Goal: Task Accomplishment & Management: Use online tool/utility

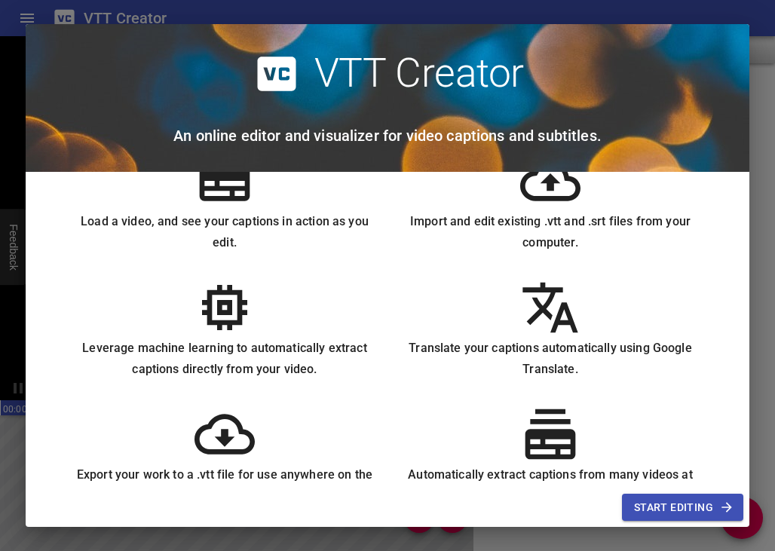
scroll to position [93, 0]
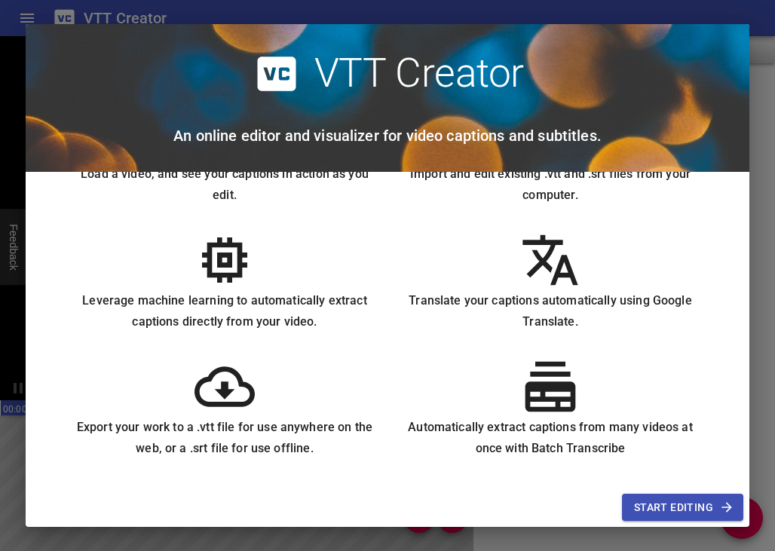
click at [697, 511] on span "Start Editing" at bounding box center [682, 508] width 97 height 19
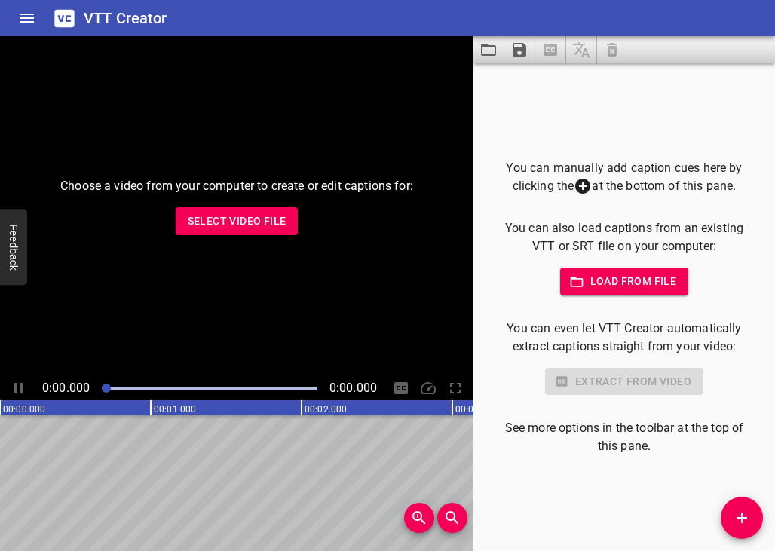
click at [607, 282] on span "Load from file" at bounding box center [624, 281] width 105 height 19
click at [574, 277] on icon "button" at bounding box center [576, 282] width 15 height 15
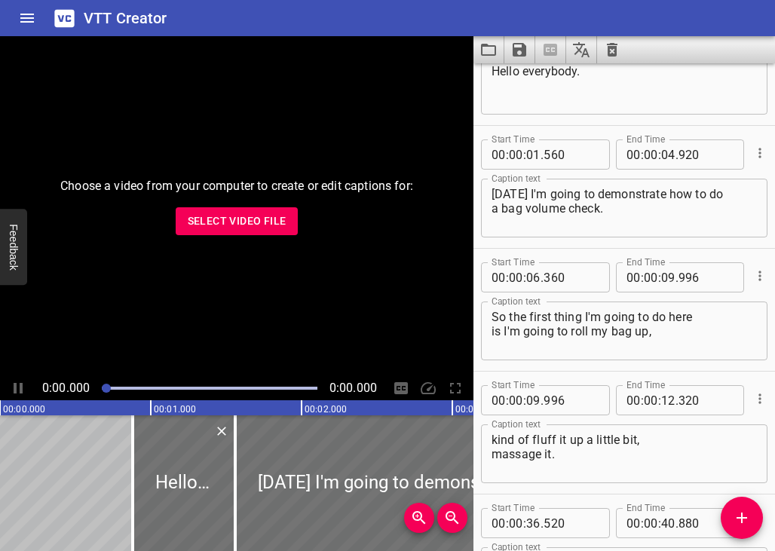
scroll to position [0, 0]
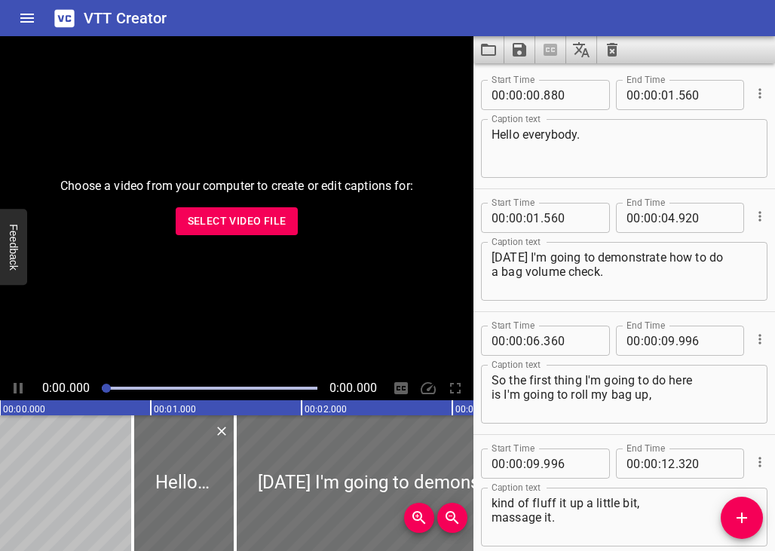
click at [579, 51] on icon "Translate captions" at bounding box center [581, 49] width 17 height 15
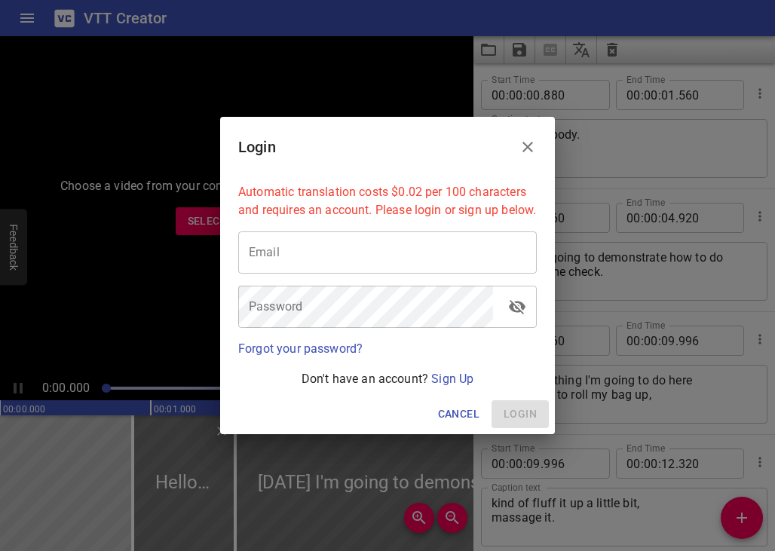
click at [524, 138] on icon "Close" at bounding box center [528, 147] width 18 height 18
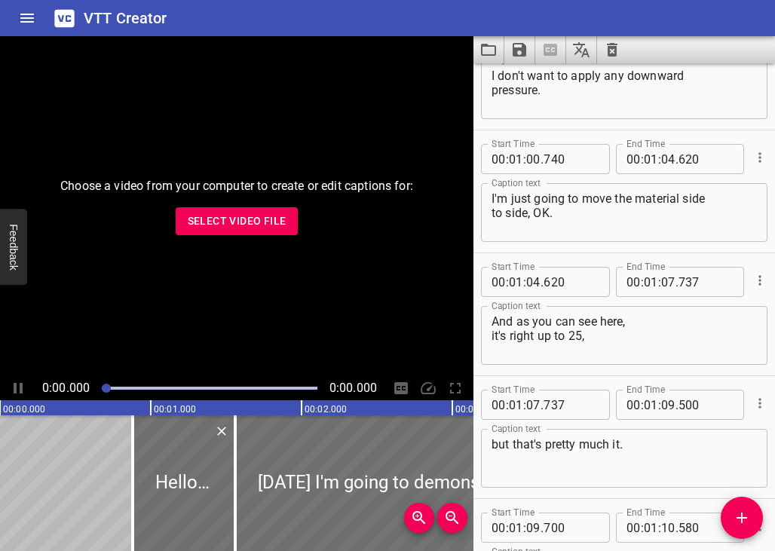
scroll to position [935, 0]
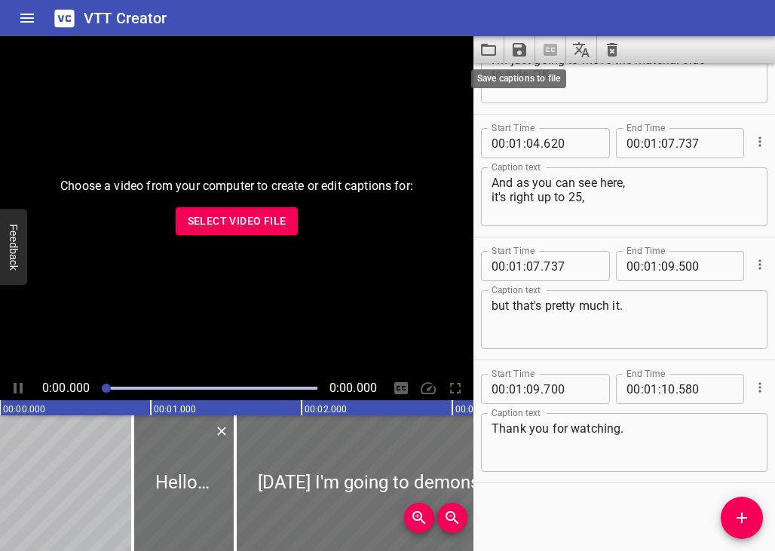
click at [514, 52] on icon "Save captions to file" at bounding box center [520, 50] width 14 height 14
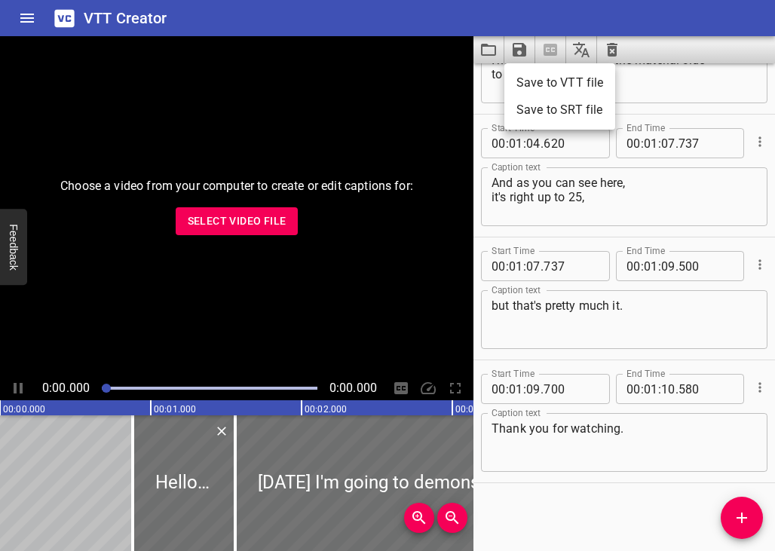
click at [678, 54] on div at bounding box center [387, 275] width 775 height 551
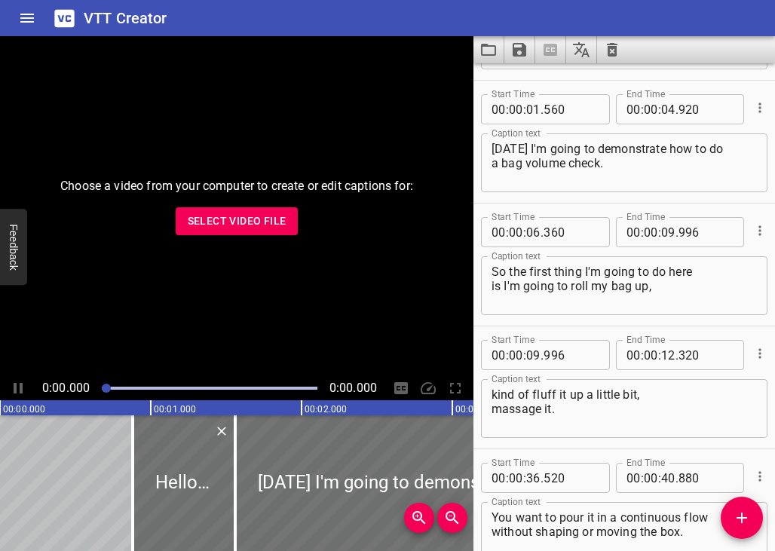
scroll to position [0, 0]
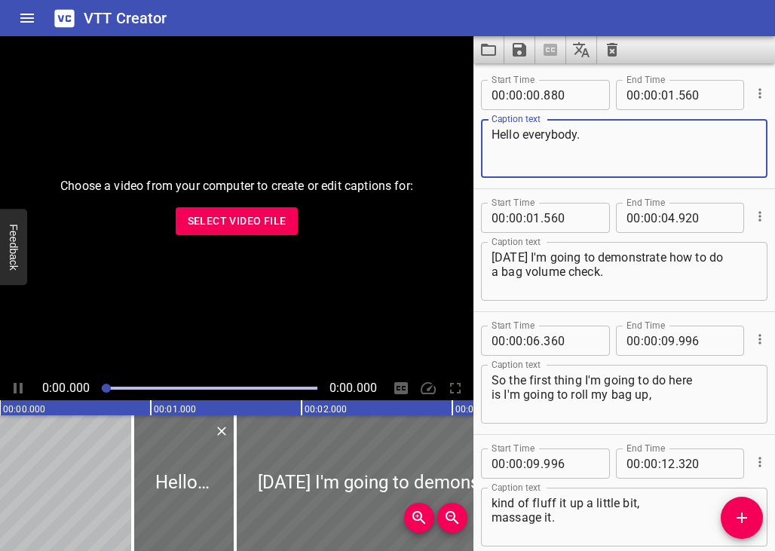
drag, startPoint x: 588, startPoint y: 134, endPoint x: 464, endPoint y: 133, distance: 124.5
click at [464, 133] on main "Choose a video from your computer to create or edit captions for: Select Video …" at bounding box center [387, 293] width 775 height 515
paste textarea "ola a todos"
type textarea "Hola a todos."
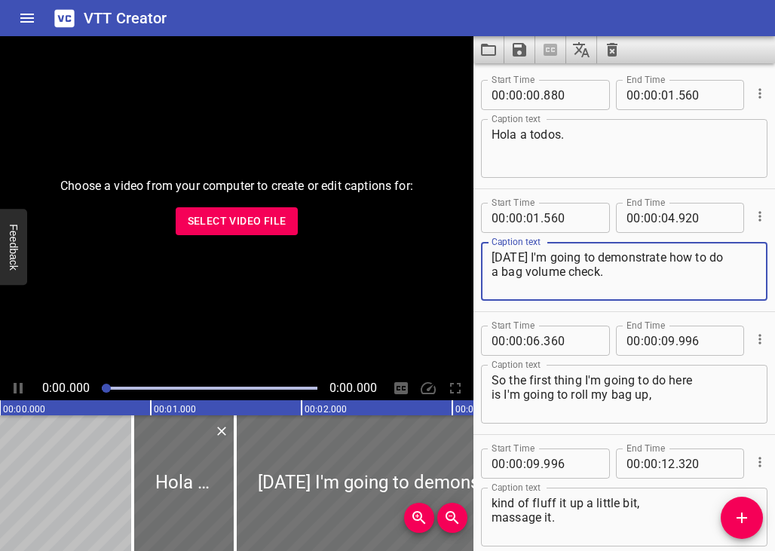
drag, startPoint x: 576, startPoint y: 272, endPoint x: 477, endPoint y: 254, distance: 100.4
click at [477, 254] on div "Start Time 00 : 00 : 01 . 560 Start Time End Time 00 : 00 : 04 . 920 End Time C…" at bounding box center [625, 250] width 302 height 122
paste textarea "Hoy voy a demostrar cómo hacer una verificación del volumen de la bolsa"
type textarea "Hoy voy a demostrar cómo hacer una verificación del volumen de la bolsa."
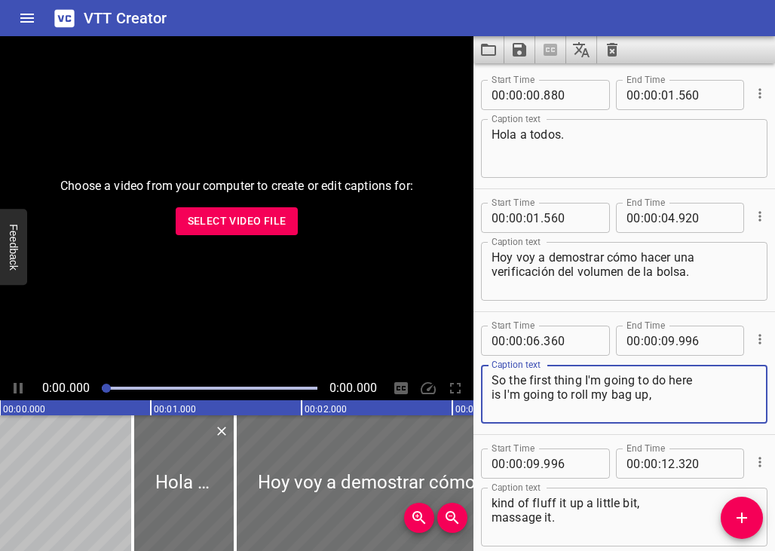
drag, startPoint x: 656, startPoint y: 397, endPoint x: 485, endPoint y: 360, distance: 175.2
click at [485, 360] on div "Caption text So the first thing I'm going to do here is I'm going to roll my ba…" at bounding box center [624, 393] width 287 height 68
paste textarea "Así que lo primero que voy a hacer aquí es enrollar mi bolso, esponjarlo un poc…"
type textarea "Así que lo primero que voy a hacer aquí es enrollar mi bolso, esponjarlo un poc…"
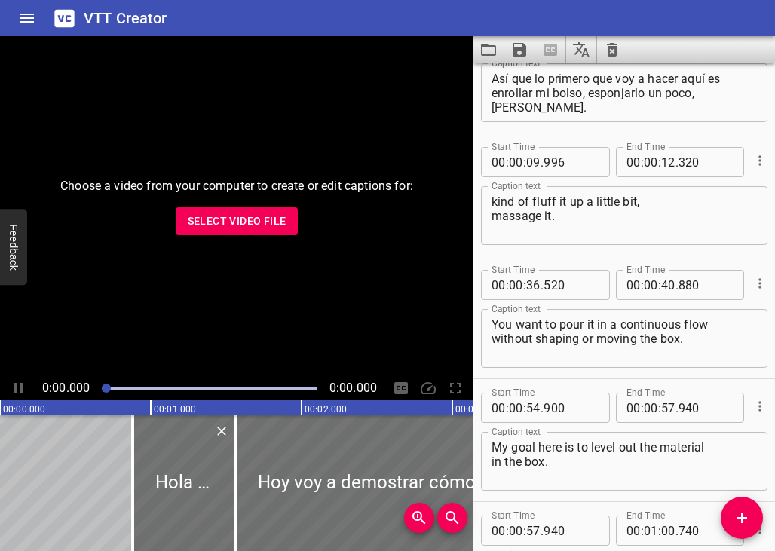
scroll to position [377, 0]
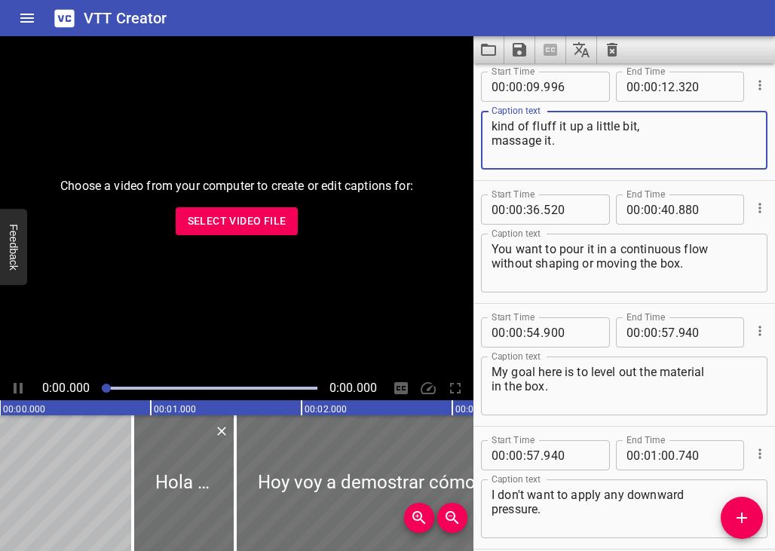
drag, startPoint x: 558, startPoint y: 144, endPoint x: 486, endPoint y: 125, distance: 74.8
click at [486, 125] on div "kind of fluff it up a little bit, massage it. Caption text" at bounding box center [624, 140] width 287 height 59
paste textarea "Desea verterlo en un flujo continuo sin dar forma ni mover la caja"
type textarea "Desea verterlo en un flujo continuo sin dar forma ni mover la caja."
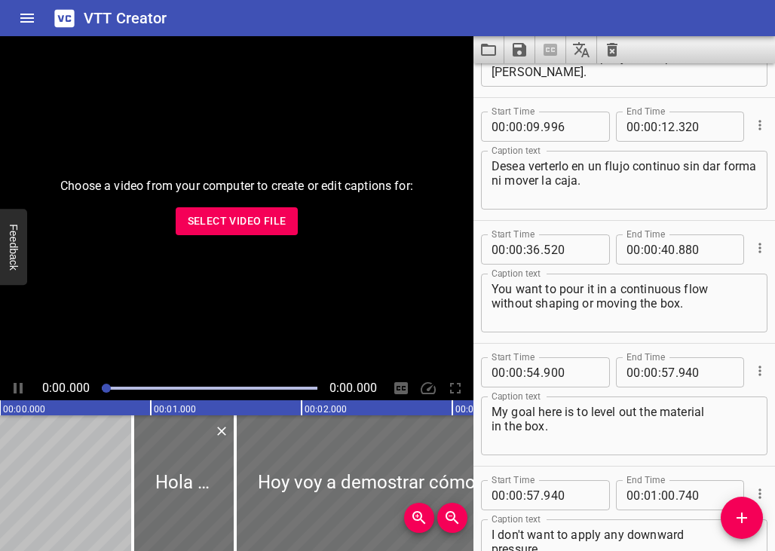
scroll to position [302, 0]
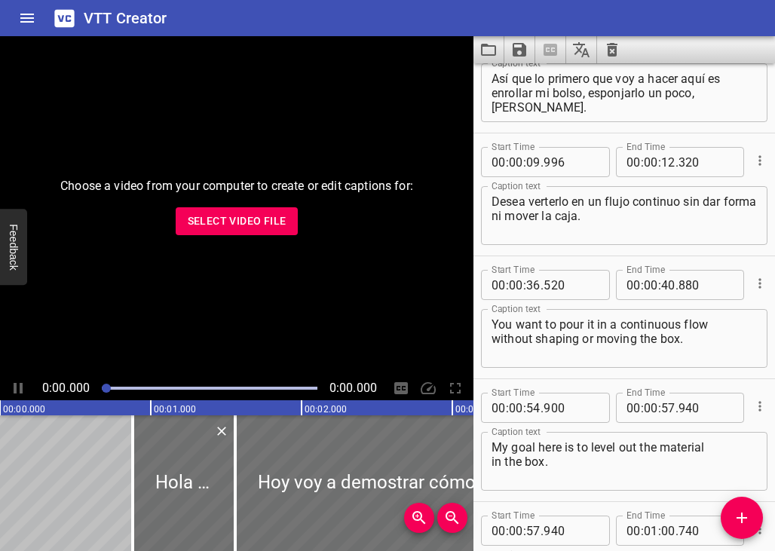
drag, startPoint x: 630, startPoint y: 352, endPoint x: 639, endPoint y: 351, distance: 9.1
click at [630, 352] on textarea "You want to pour it in a continuous flow without shaping or moving the box." at bounding box center [624, 339] width 265 height 43
drag, startPoint x: 717, startPoint y: 343, endPoint x: 488, endPoint y: 318, distance: 229.9
click at [488, 318] on div "You want to pour it in a continuous flow without shaping or moving the box. Cap…" at bounding box center [624, 338] width 287 height 59
paste textarea "Desea verterlo en un flujo continuo sin dar forma ni mover la caja"
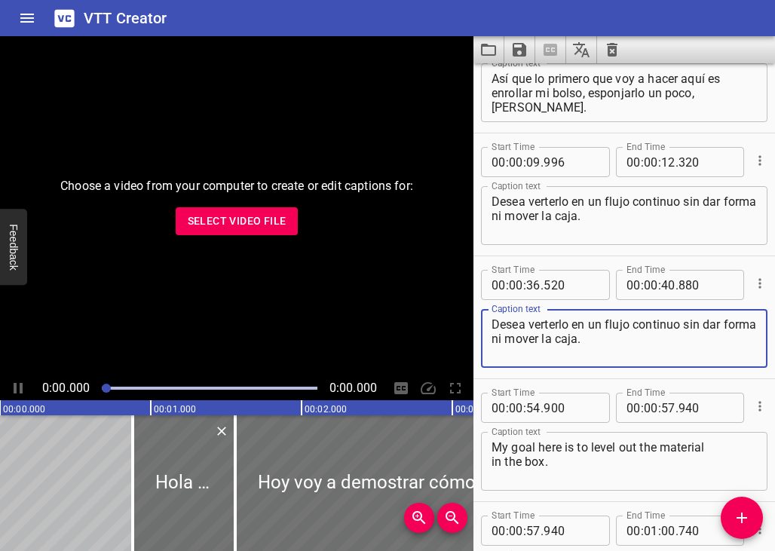
type textarea "Desea verterlo en un flujo continuo sin dar forma ni mover la caja."
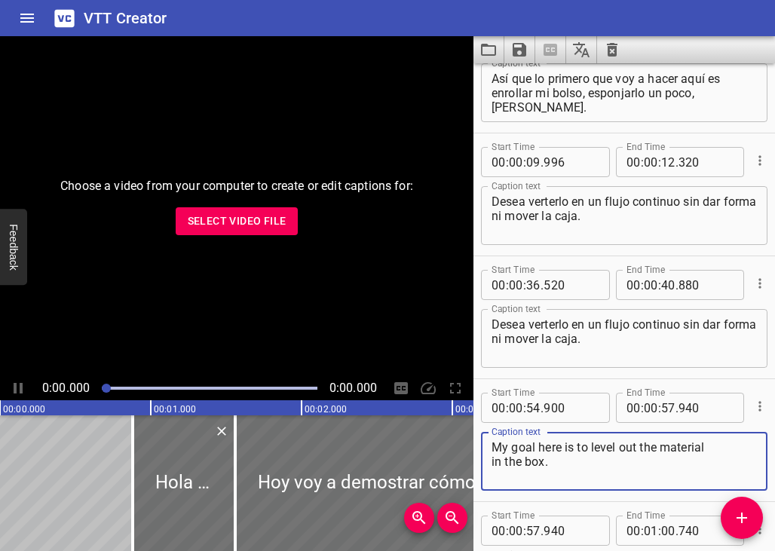
drag, startPoint x: 545, startPoint y: 462, endPoint x: 482, endPoint y: 442, distance: 65.8
click at [482, 442] on div "My goal here is to level out the material in the box. Caption text" at bounding box center [624, 461] width 287 height 59
paste textarea "i objetivo aquí es nivelar el material en la caja"
type textarea "Mi objetivo aquí es nivelar el material en la caja."
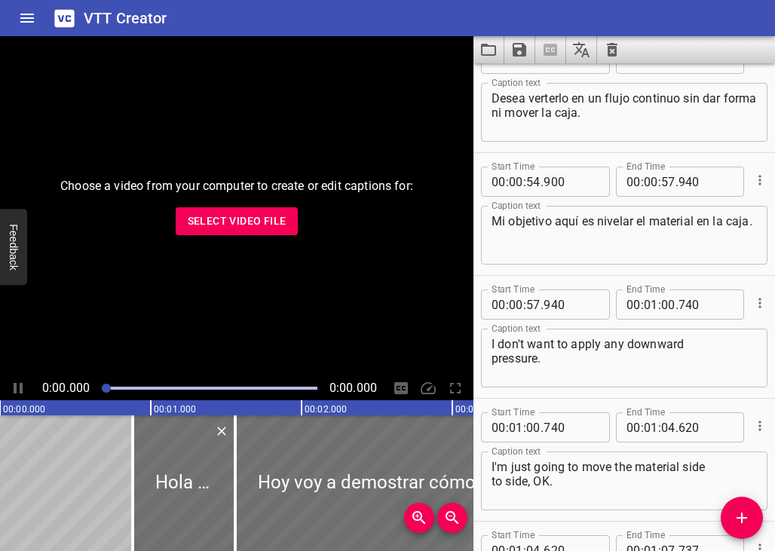
scroll to position [603, 0]
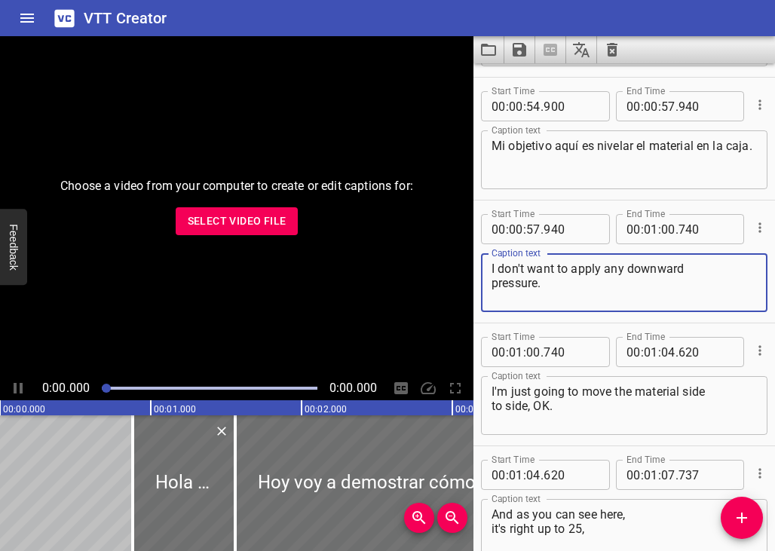
drag, startPoint x: 549, startPoint y: 290, endPoint x: 466, endPoint y: 267, distance: 86.0
click at [466, 267] on main "Choose a video from your computer to create or edit captions for: Select Video …" at bounding box center [387, 293] width 775 height 515
paste textarea "No quiero aplicar ninguna presión hacia abajo"
type textarea "No quiero aplicar ninguna presión hacia abajo."
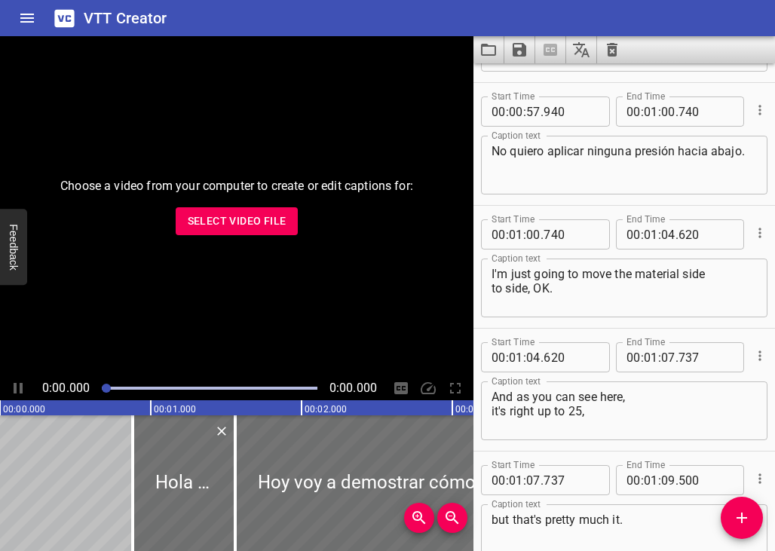
scroll to position [754, 0]
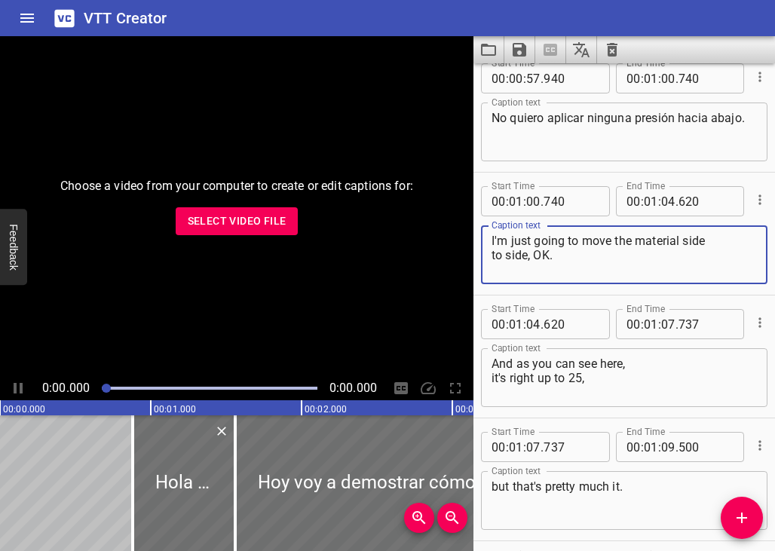
drag, startPoint x: 567, startPoint y: 261, endPoint x: 465, endPoint y: 237, distance: 105.4
click at [465, 237] on main "Choose a video from your computer to create or edit captions for: Select Video …" at bounding box center [387, 293] width 775 height 515
paste textarea "Solo voy a mover el material de lado a lado, está bien"
type textarea "Solo voy a mover el material de lado a lado, está bien."
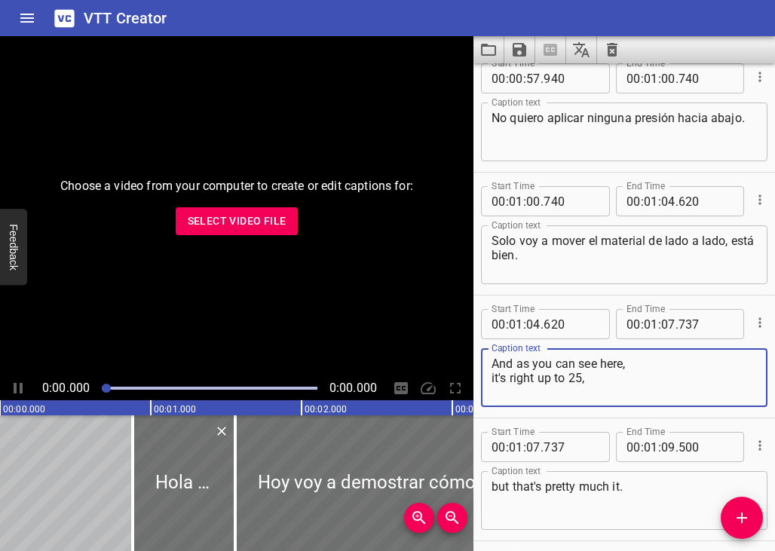
drag, startPoint x: 532, startPoint y: 373, endPoint x: 483, endPoint y: 354, distance: 52.5
click at [483, 354] on div "And as you can see here, it's right up to 25, Caption text" at bounding box center [624, 377] width 287 height 59
paste textarea "Y como puedes ver aquí, [PERSON_NAME] hasta 25, pero eso es todo."
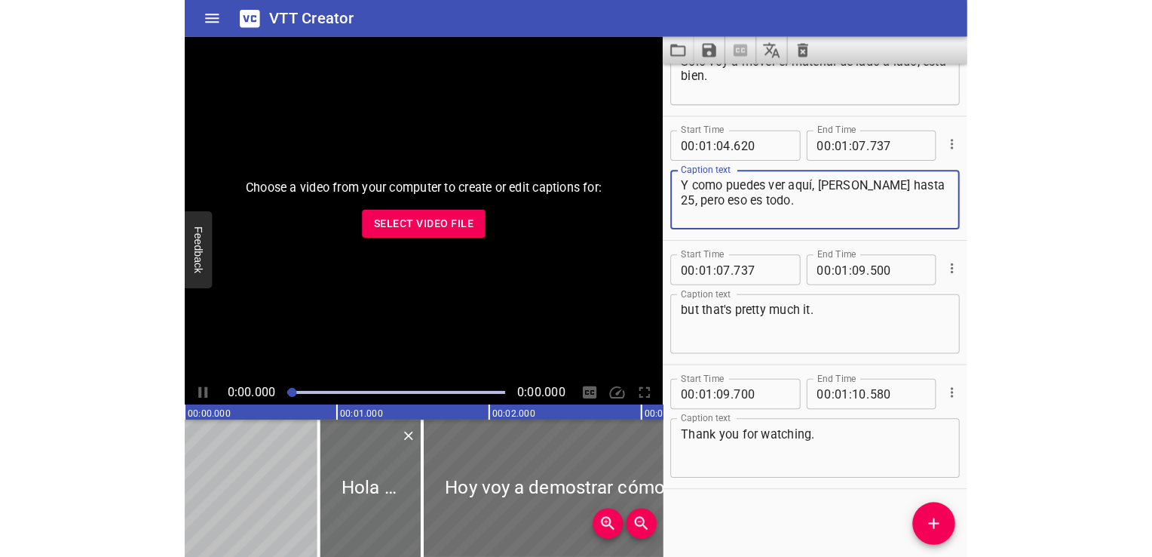
scroll to position [935, 0]
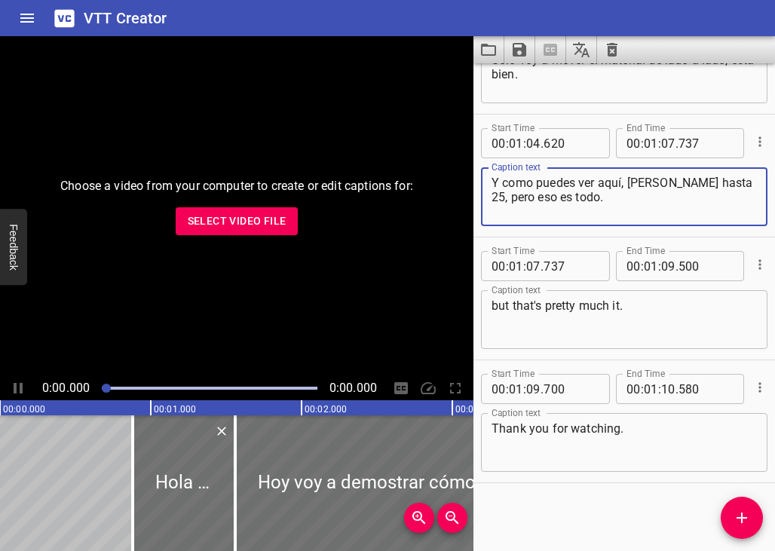
type textarea "Y como puedes ver aquí, [PERSON_NAME] hasta 25, pero eso es todo."
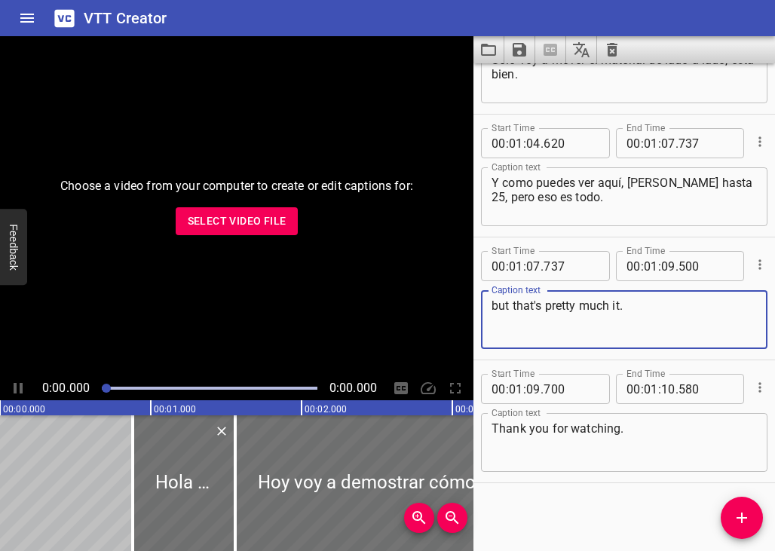
drag, startPoint x: 644, startPoint y: 311, endPoint x: 463, endPoint y: 297, distance: 181.5
click at [463, 297] on main "Choose a video from your computer to create or edit captions for: Select Video …" at bounding box center [387, 293] width 775 height 515
paste textarea "Eso es todo"
type textarea "Eso es todo."
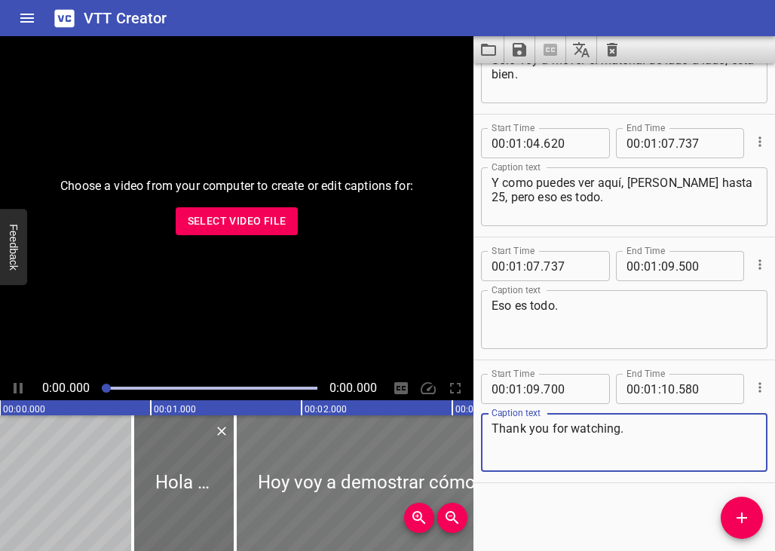
drag, startPoint x: 632, startPoint y: 435, endPoint x: 468, endPoint y: 425, distance: 164.8
click at [468, 425] on main "Choose a video from your computer to create or edit captions for: Select Video …" at bounding box center [387, 293] width 775 height 515
paste textarea "Gracias por mirar"
type textarea "Gracias por mirar."
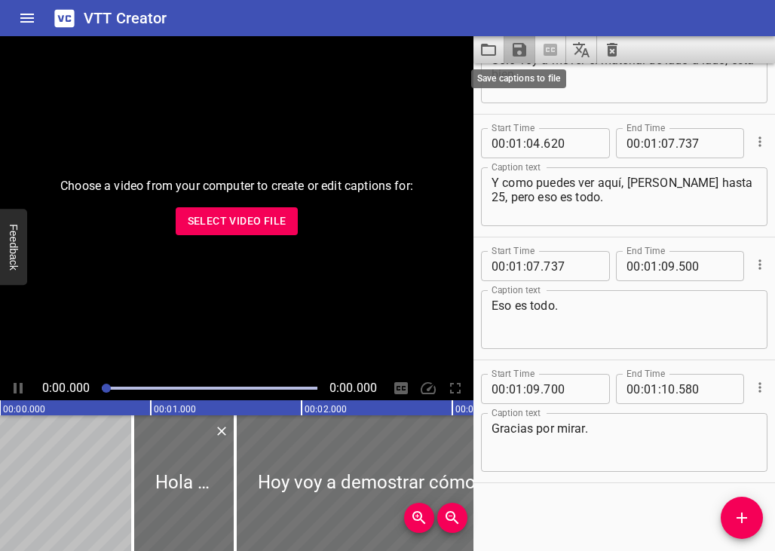
click at [517, 51] on icon "Save captions to file" at bounding box center [520, 50] width 14 height 14
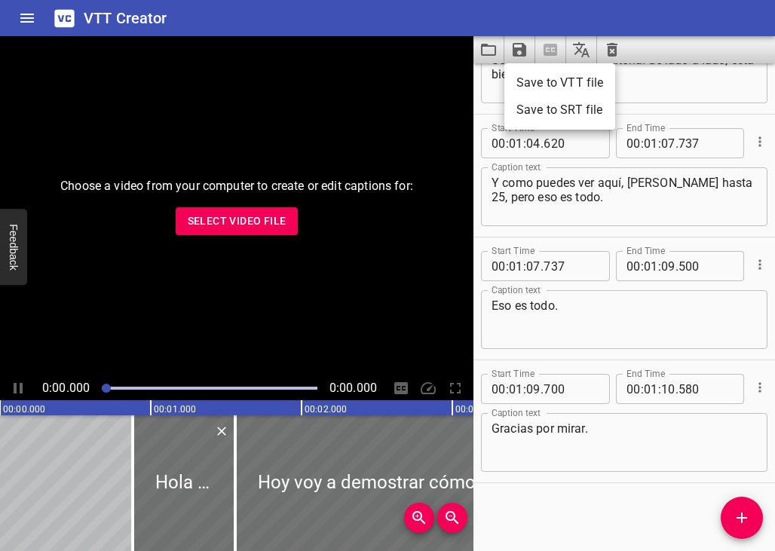
click at [543, 78] on li "Save to VTT file" at bounding box center [560, 82] width 111 height 27
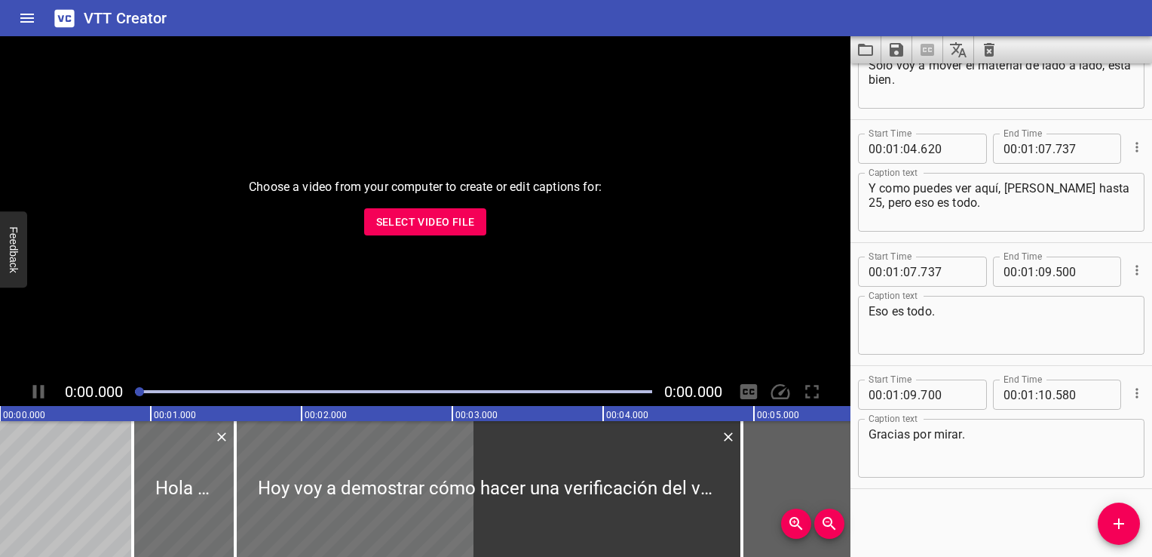
scroll to position [929, 0]
